Goal: Task Accomplishment & Management: Use online tool/utility

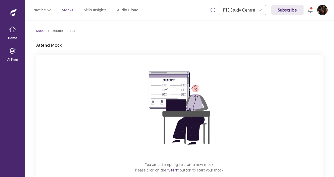
click at [259, 125] on div "You are attempting to start a new mock. Please click on the "Start" button to s…" at bounding box center [179, 125] width 287 height 141
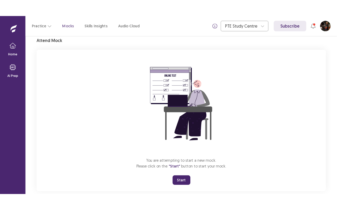
scroll to position [31, 0]
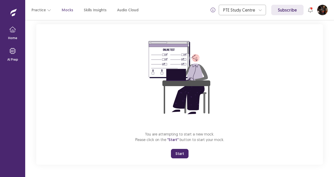
click at [182, 153] on button "Start" at bounding box center [180, 153] width 18 height 9
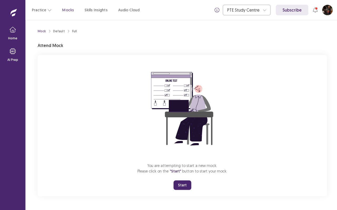
scroll to position [0, 0]
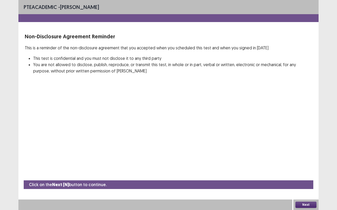
click at [304, 177] on button "Next" at bounding box center [305, 205] width 21 height 6
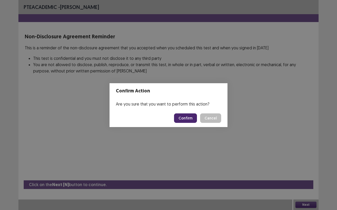
click at [180, 120] on button "Confirm" at bounding box center [185, 118] width 23 height 9
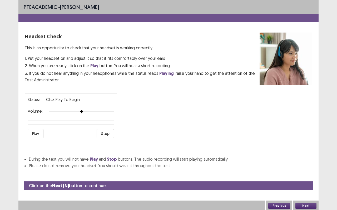
click at [37, 130] on button "Play" at bounding box center [36, 133] width 16 height 9
click at [309, 177] on button "Next" at bounding box center [305, 206] width 21 height 6
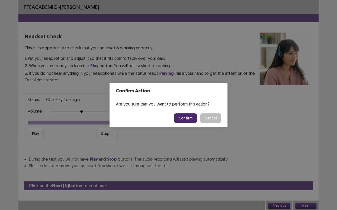
click at [188, 118] on button "Confirm" at bounding box center [185, 118] width 23 height 9
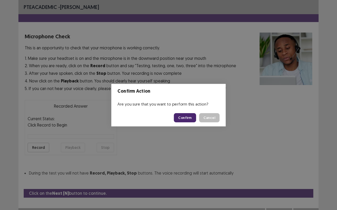
scroll to position [6, 0]
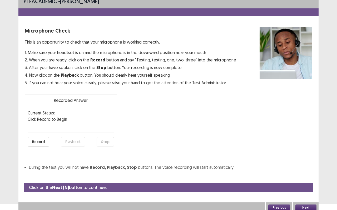
click at [43, 143] on button "Record" at bounding box center [39, 141] width 22 height 9
click at [102, 143] on button "Stop" at bounding box center [105, 141] width 17 height 9
click at [75, 141] on button "Playback" at bounding box center [73, 141] width 24 height 9
click at [44, 142] on button "Record" at bounding box center [39, 141] width 22 height 9
click at [97, 139] on div "Record Playback Stop" at bounding box center [71, 141] width 86 height 9
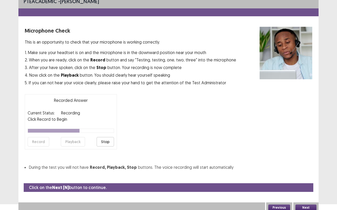
click at [103, 140] on button "Stop" at bounding box center [105, 141] width 17 height 9
click at [68, 144] on button "Playback" at bounding box center [73, 141] width 24 height 9
click at [312, 177] on button "Next" at bounding box center [305, 208] width 21 height 6
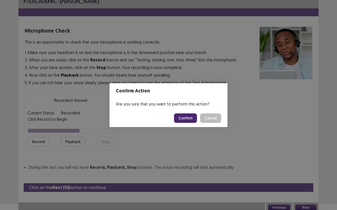
click at [189, 117] on button "Confirm" at bounding box center [185, 118] width 23 height 9
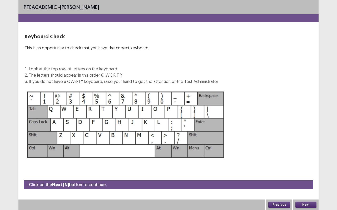
scroll to position [0, 0]
click at [313, 177] on button "Next" at bounding box center [305, 205] width 21 height 6
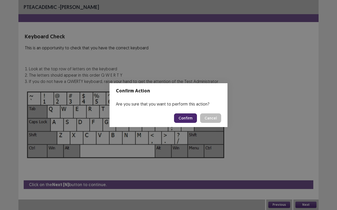
click at [187, 116] on button "Confirm" at bounding box center [185, 118] width 23 height 9
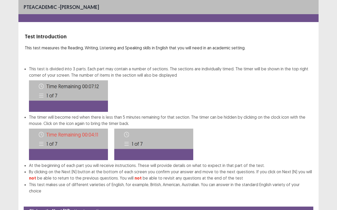
scroll to position [20, 0]
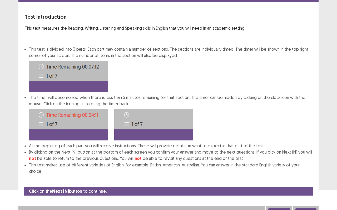
click at [297, 177] on button "Next" at bounding box center [305, 212] width 21 height 6
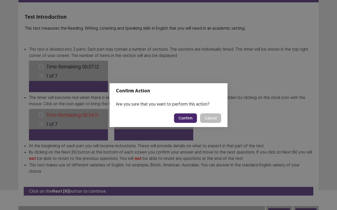
click at [185, 119] on button "Confirm" at bounding box center [185, 118] width 23 height 9
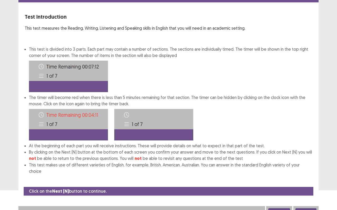
scroll to position [0, 0]
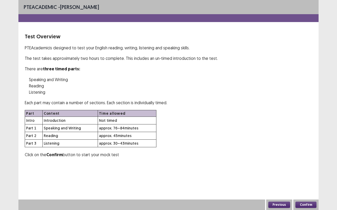
click at [303, 177] on button "Confirm" at bounding box center [305, 205] width 21 height 6
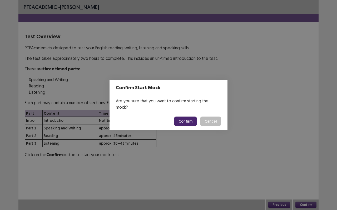
click at [186, 118] on button "Confirm" at bounding box center [185, 121] width 23 height 9
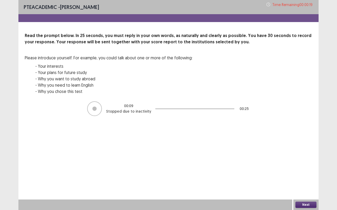
click at [96, 109] on div at bounding box center [94, 109] width 4 height 4
click at [310, 177] on button "Next" at bounding box center [305, 205] width 21 height 6
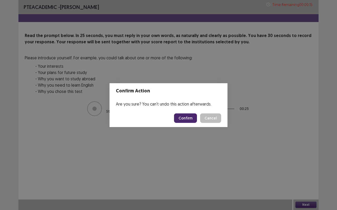
click at [191, 119] on button "Confirm" at bounding box center [185, 118] width 23 height 9
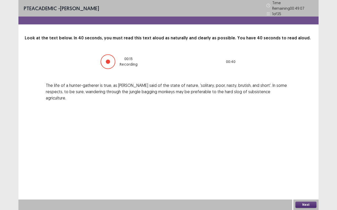
click at [299, 177] on button "Next" at bounding box center [305, 205] width 21 height 6
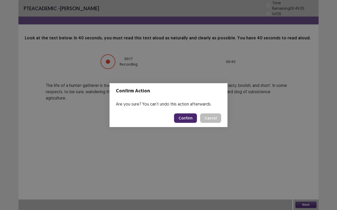
click at [180, 118] on button "Confirm" at bounding box center [185, 118] width 23 height 9
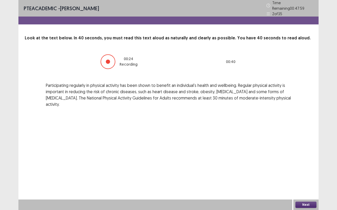
click at [308, 177] on button "Next" at bounding box center [305, 205] width 21 height 6
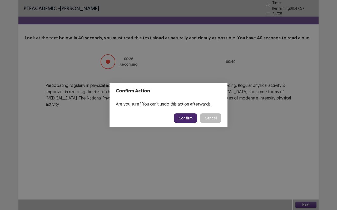
click at [183, 113] on footer "Confirm Cancel" at bounding box center [168, 118] width 118 height 18
click at [183, 114] on button "Confirm" at bounding box center [185, 118] width 23 height 9
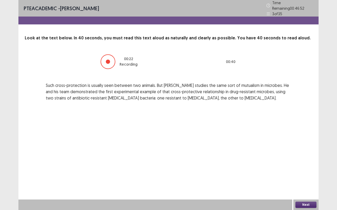
click at [302, 177] on button "Next" at bounding box center [305, 205] width 21 height 6
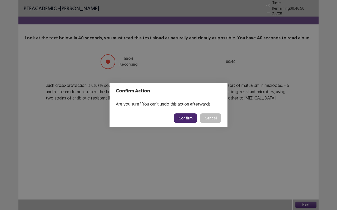
click at [181, 114] on button "Confirm" at bounding box center [185, 118] width 23 height 9
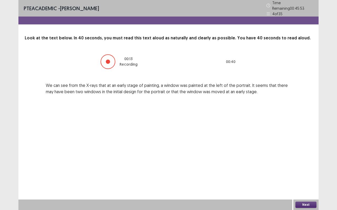
click at [304, 177] on button "Next" at bounding box center [305, 205] width 21 height 6
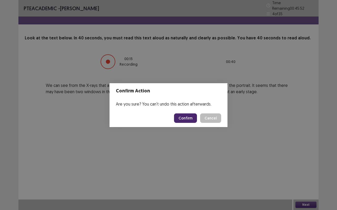
click at [190, 118] on button "Confirm" at bounding box center [185, 118] width 23 height 9
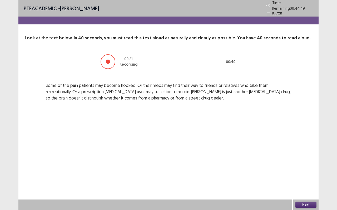
click at [301, 177] on button "Next" at bounding box center [305, 205] width 21 height 6
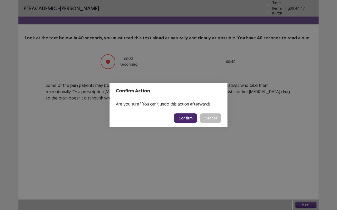
click at [189, 119] on button "Confirm" at bounding box center [185, 118] width 23 height 9
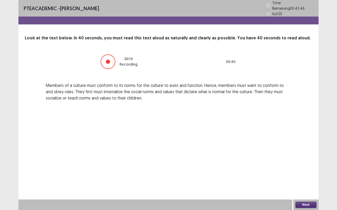
click at [306, 177] on button "Next" at bounding box center [305, 205] width 21 height 6
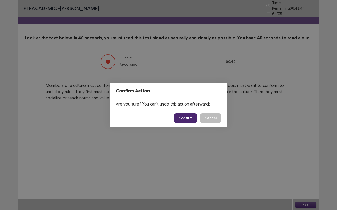
click at [186, 118] on button "Confirm" at bounding box center [185, 118] width 23 height 9
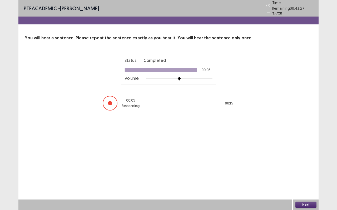
click at [306, 177] on button "Next" at bounding box center [305, 205] width 21 height 6
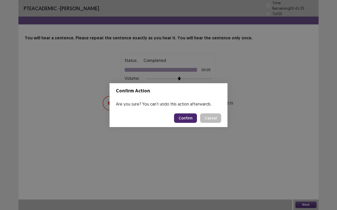
click at [191, 116] on button "Confirm" at bounding box center [185, 118] width 23 height 9
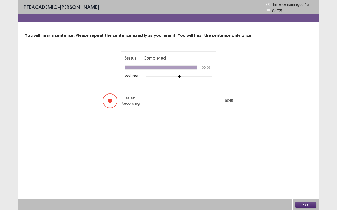
click at [308, 177] on button "Next" at bounding box center [305, 205] width 21 height 6
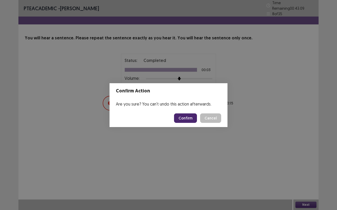
click at [185, 117] on button "Confirm" at bounding box center [185, 118] width 23 height 9
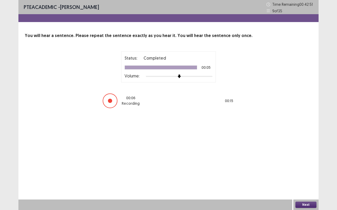
click at [306, 177] on button "Next" at bounding box center [305, 205] width 21 height 6
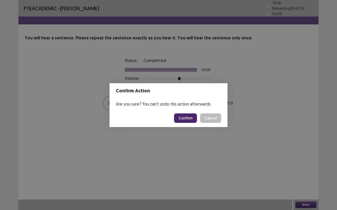
click at [183, 119] on button "Confirm" at bounding box center [185, 118] width 23 height 9
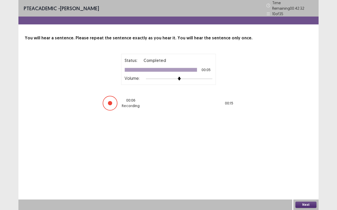
click at [301, 177] on button "Next" at bounding box center [305, 205] width 21 height 6
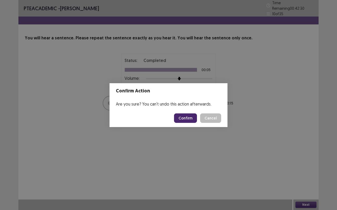
click at [191, 116] on button "Confirm" at bounding box center [185, 118] width 23 height 9
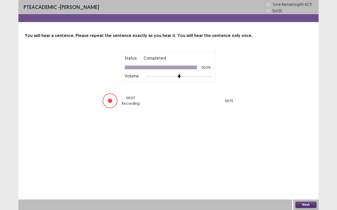
click at [304, 177] on button "Next" at bounding box center [305, 205] width 21 height 6
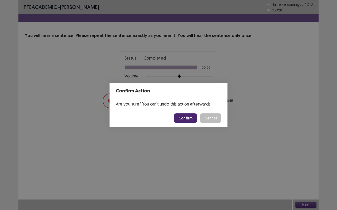
click at [189, 116] on button "Confirm" at bounding box center [185, 118] width 23 height 9
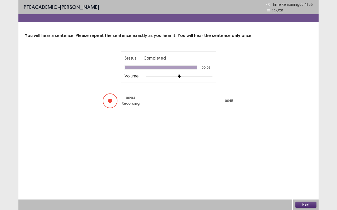
click at [298, 177] on button "Next" at bounding box center [305, 205] width 21 height 6
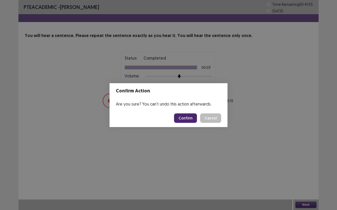
click at [186, 122] on button "Confirm" at bounding box center [185, 118] width 23 height 9
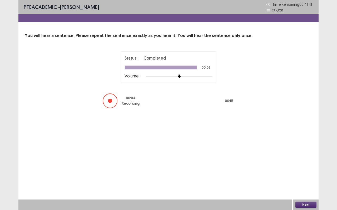
click at [307, 177] on div "Next" at bounding box center [305, 205] width 25 height 11
click at [307, 177] on button "Next" at bounding box center [305, 205] width 21 height 6
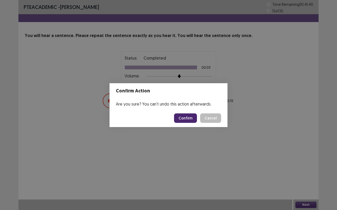
click at [191, 121] on button "Confirm" at bounding box center [185, 118] width 23 height 9
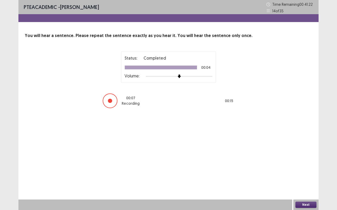
click at [305, 177] on button "Next" at bounding box center [305, 205] width 21 height 6
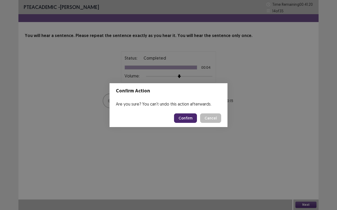
click at [191, 118] on button "Confirm" at bounding box center [185, 118] width 23 height 9
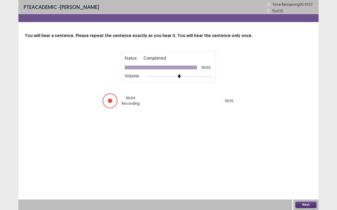
click at [304, 177] on button "Next" at bounding box center [305, 205] width 21 height 6
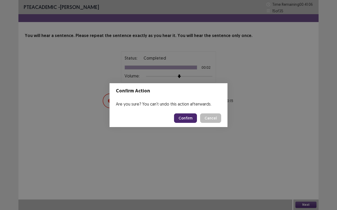
click at [191, 120] on button "Confirm" at bounding box center [185, 118] width 23 height 9
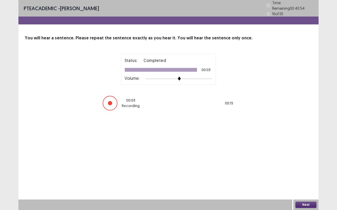
click at [309, 177] on button "Next" at bounding box center [305, 205] width 21 height 6
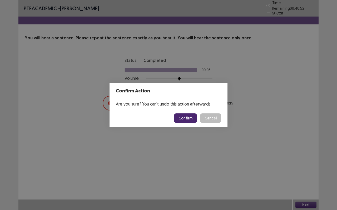
click at [186, 117] on button "Confirm" at bounding box center [185, 118] width 23 height 9
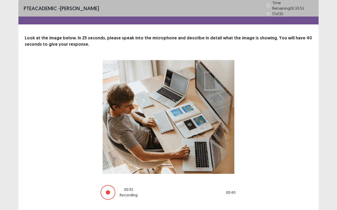
click at [110, 177] on div at bounding box center [108, 193] width 4 height 4
click at [313, 177] on div "PTE academic - [PERSON_NAME] Time Remaining 00 : 39 : 52 17 of 35 Look at the i…" at bounding box center [168, 105] width 300 height 211
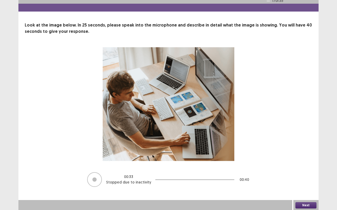
scroll to position [11, 0]
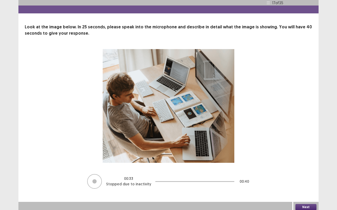
click at [313, 177] on button "Next" at bounding box center [305, 207] width 21 height 6
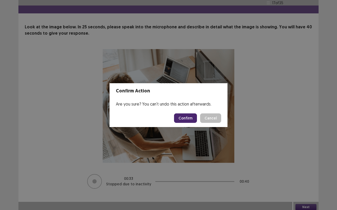
click at [187, 118] on button "Confirm" at bounding box center [185, 118] width 23 height 9
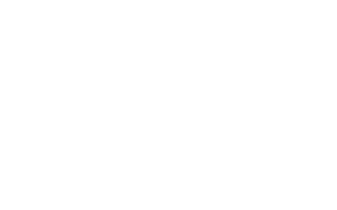
scroll to position [0, 0]
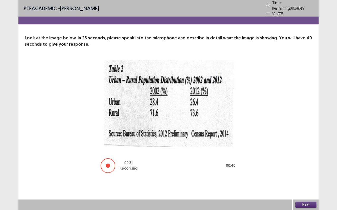
click at [308, 177] on button "Next" at bounding box center [305, 205] width 21 height 6
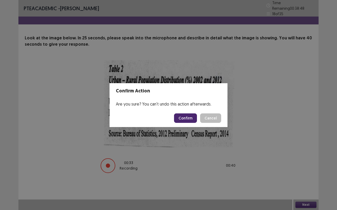
click at [183, 120] on button "Confirm" at bounding box center [185, 118] width 23 height 9
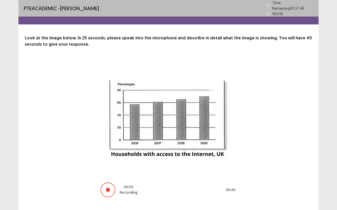
click at [312, 177] on div "PTE academic - [PERSON_NAME] Time Remaining 00 : 37 : 46 19 of 35 Look at the i…" at bounding box center [168, 104] width 300 height 209
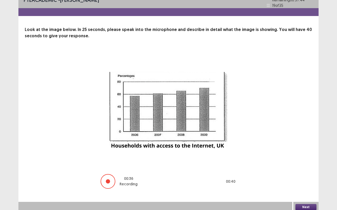
drag, startPoint x: 291, startPoint y: 203, endPoint x: 302, endPoint y: 205, distance: 11.2
click at [302, 177] on div "Next" at bounding box center [168, 207] width 300 height 11
click at [302, 177] on button "Next" at bounding box center [305, 207] width 21 height 6
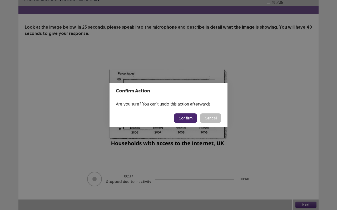
click at [180, 118] on button "Confirm" at bounding box center [185, 118] width 23 height 9
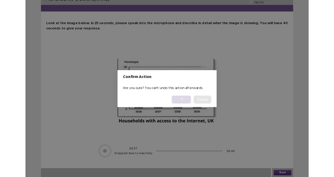
scroll to position [0, 0]
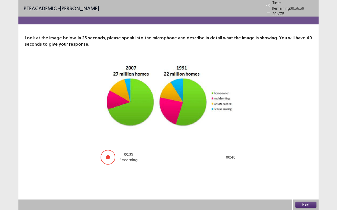
click at [303, 177] on button "Next" at bounding box center [305, 205] width 21 height 6
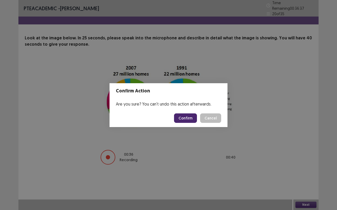
click at [192, 121] on button "Confirm" at bounding box center [185, 118] width 23 height 9
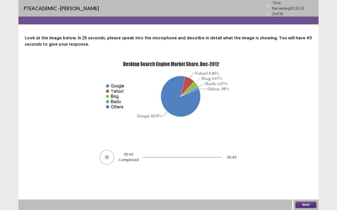
click at [299, 177] on div "Next" at bounding box center [305, 205] width 25 height 11
click at [299, 177] on button "Next" at bounding box center [305, 205] width 21 height 6
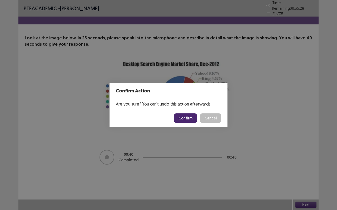
click at [193, 120] on button "Confirm" at bounding box center [185, 118] width 23 height 9
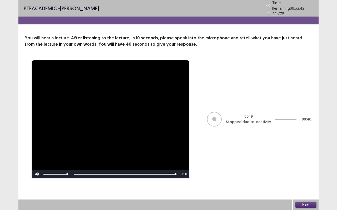
click at [306, 177] on button "Next" at bounding box center [305, 205] width 21 height 6
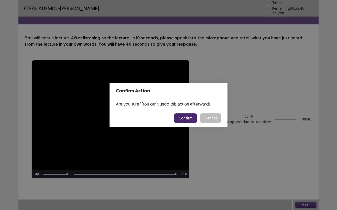
click at [191, 118] on button "Confirm" at bounding box center [185, 118] width 23 height 9
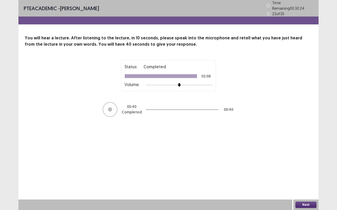
click at [303, 177] on button "Next" at bounding box center [305, 205] width 21 height 6
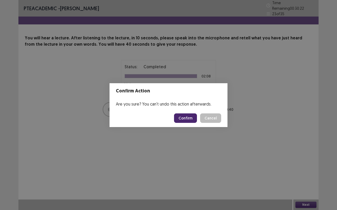
click at [191, 118] on button "Confirm" at bounding box center [185, 118] width 23 height 9
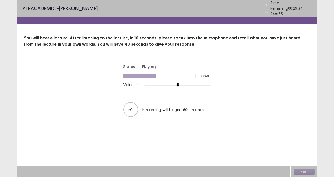
click at [334, 60] on html "PTE academic - [PERSON_NAME] Time Remaining 00 : 29 : 37 24 of 35 You will hear…" at bounding box center [167, 88] width 334 height 177
click at [322, 103] on div "PTE academic - [PERSON_NAME] Time Remaining 00 : 29 : 34 24 of 35 You will hear…" at bounding box center [167, 88] width 334 height 177
